Goal: Task Accomplishment & Management: Manage account settings

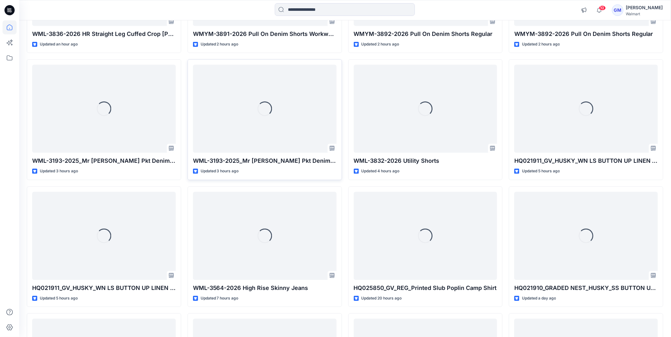
scroll to position [476, 0]
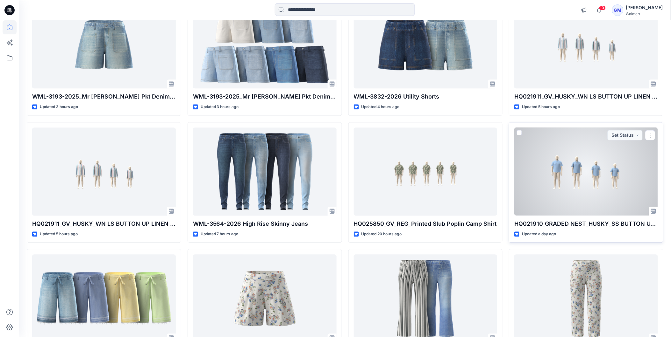
click at [587, 176] on div at bounding box center [586, 172] width 144 height 88
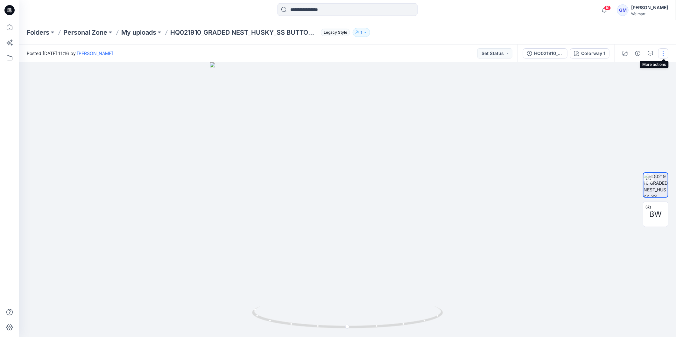
click at [666, 53] on button "button" at bounding box center [663, 53] width 10 height 10
click at [627, 67] on button "Edit" at bounding box center [636, 68] width 59 height 12
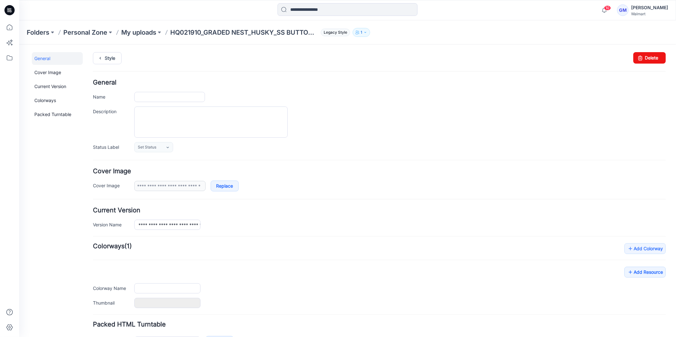
type input "**********"
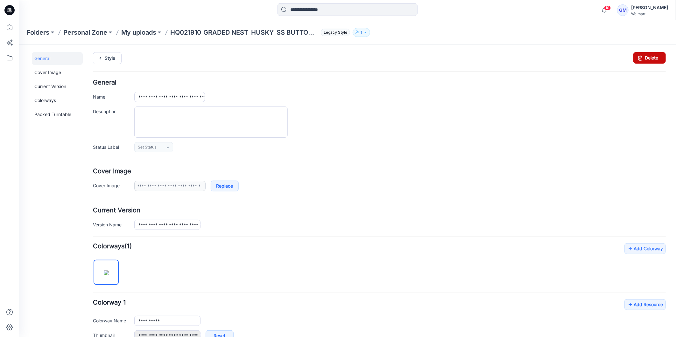
drag, startPoint x: 392, startPoint y: 81, endPoint x: 653, endPoint y: 54, distance: 261.7
click at [653, 54] on link "Delete" at bounding box center [649, 57] width 32 height 11
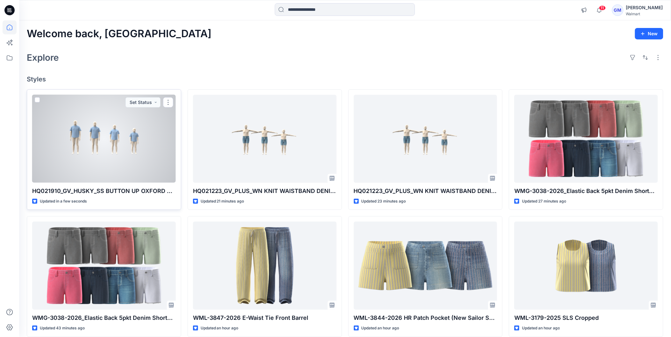
click at [102, 136] on div at bounding box center [104, 139] width 144 height 88
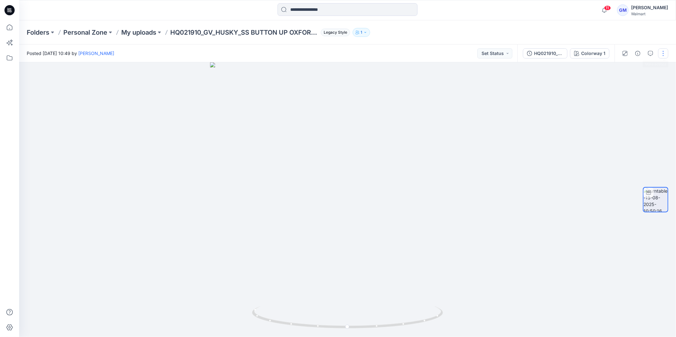
click at [663, 51] on button "button" at bounding box center [663, 53] width 10 height 10
click at [625, 69] on p "Edit" at bounding box center [623, 68] width 8 height 7
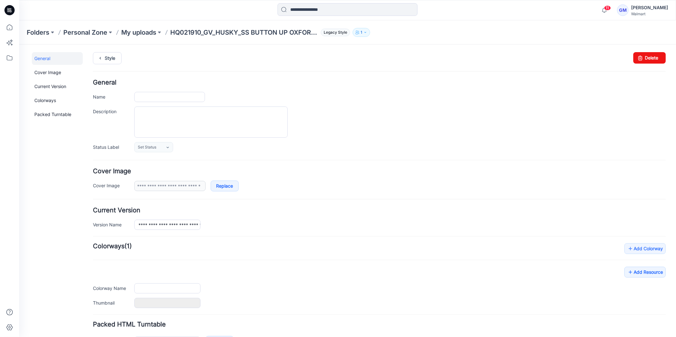
type input "**********"
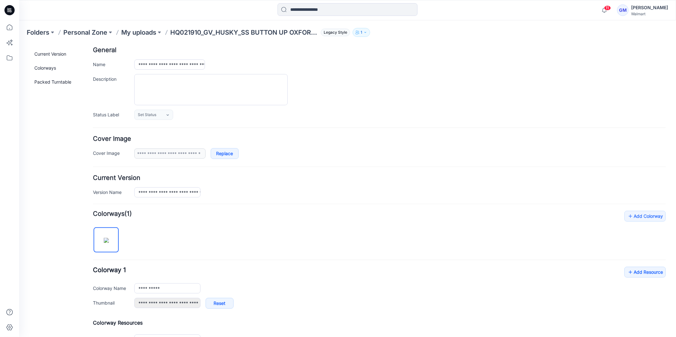
scroll to position [116, 0]
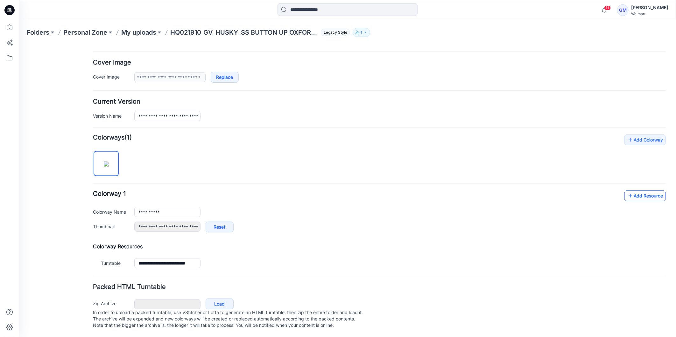
click at [641, 190] on link "Add Resource" at bounding box center [644, 195] width 41 height 11
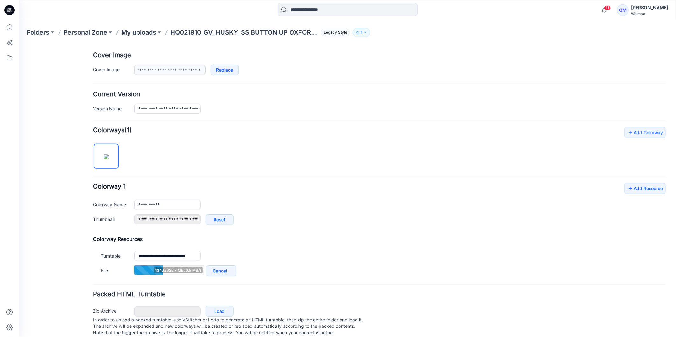
click at [77, 191] on div "General Cover Image Current Version Colorways Packed Turntable" at bounding box center [57, 140] width 51 height 409
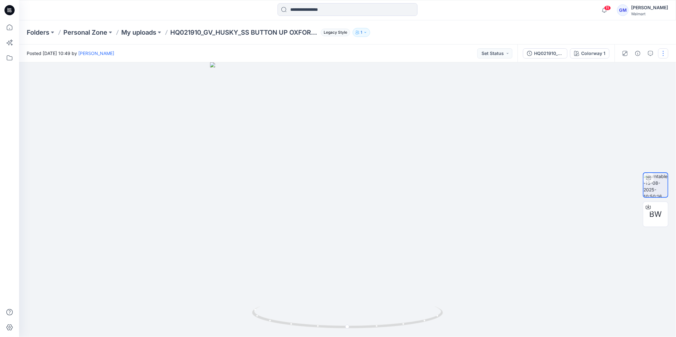
click at [663, 52] on button "button" at bounding box center [663, 53] width 10 height 10
click at [633, 102] on p "Duplicate to..." at bounding box center [633, 103] width 29 height 7
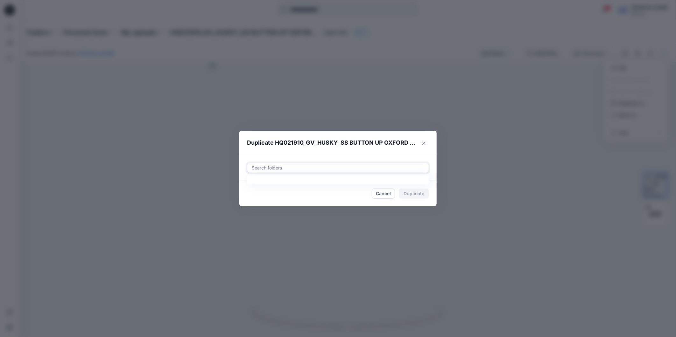
click at [282, 167] on div at bounding box center [338, 168] width 174 height 8
paste input "**********"
click at [256, 185] on div at bounding box center [256, 183] width 5 height 5
type input "**********"
click at [248, 201] on footer "Cancel Duplicate" at bounding box center [337, 193] width 197 height 25
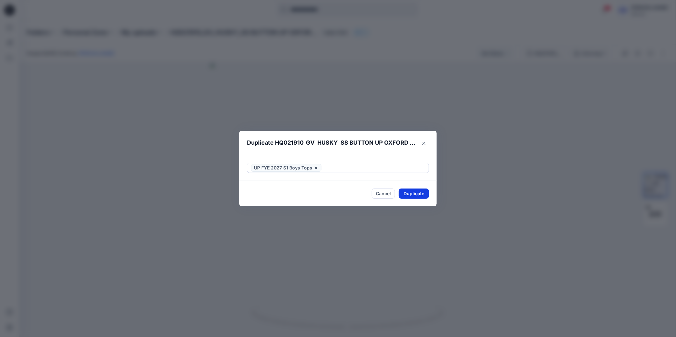
click at [410, 194] on button "Duplicate" at bounding box center [414, 194] width 30 height 10
click at [424, 144] on icon "Close" at bounding box center [423, 143] width 3 height 3
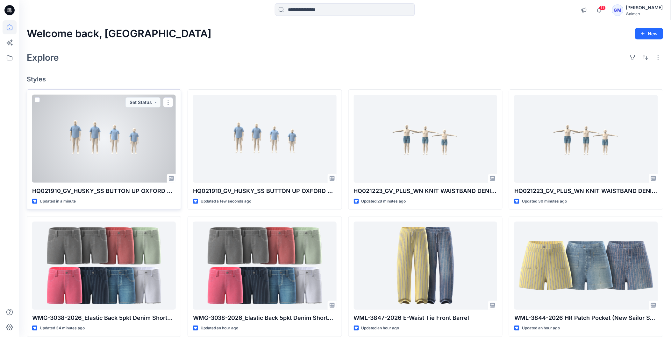
click at [129, 153] on div at bounding box center [104, 139] width 144 height 88
click at [114, 150] on div at bounding box center [104, 139] width 144 height 88
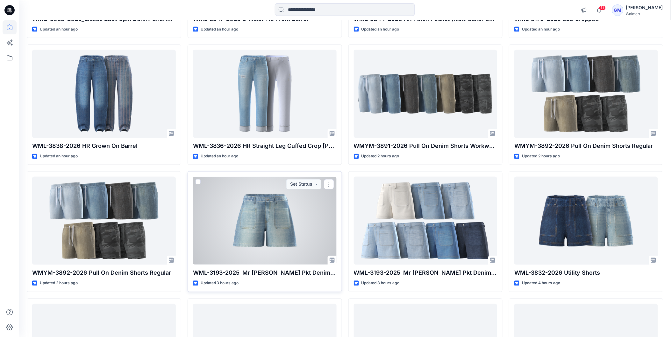
scroll to position [476, 0]
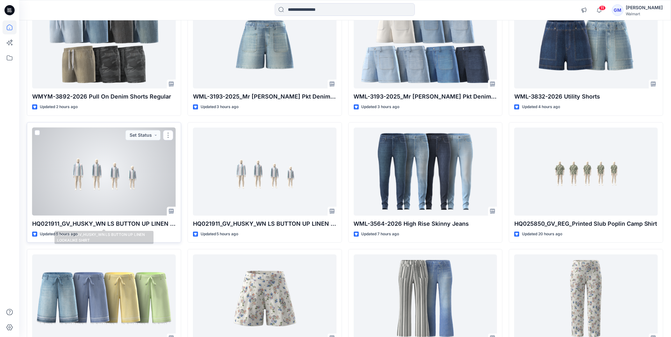
click at [90, 198] on div at bounding box center [104, 172] width 144 height 88
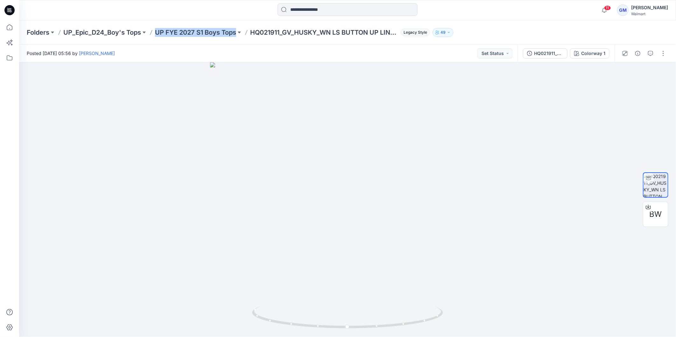
copy div "UP FYE 2027 S1 Boys Tops"
drag, startPoint x: 153, startPoint y: 24, endPoint x: 240, endPoint y: 38, distance: 87.8
click at [240, 38] on div "Folders UP_Epic_D24_Boy's Tops UP FYE 2027 S1 Boys Tops HQ021911_GV_HUSKY_WN LS…" at bounding box center [347, 32] width 657 height 24
